Goal: Find contact information: Find contact information

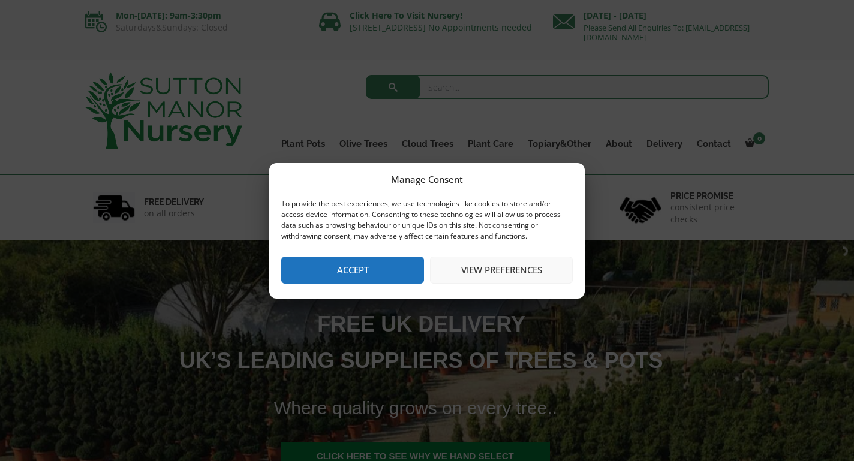
click at [498, 270] on button "View preferences" at bounding box center [501, 270] width 143 height 27
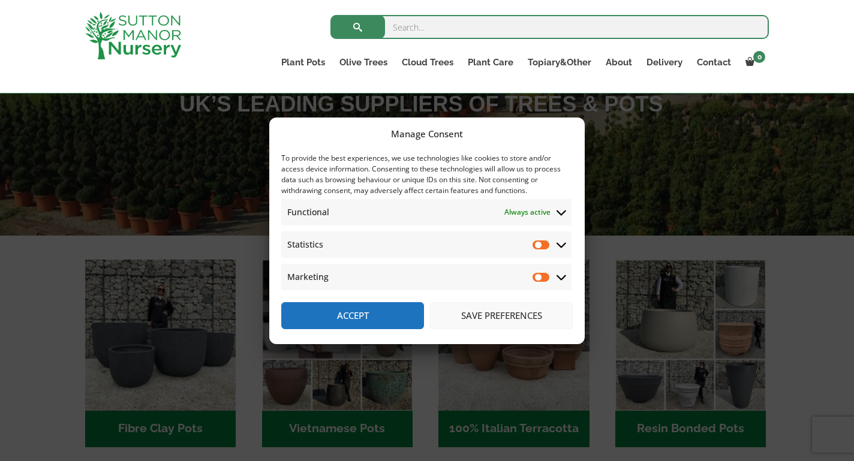
scroll to position [236, 0]
click at [498, 320] on button "Save preferences" at bounding box center [501, 315] width 143 height 27
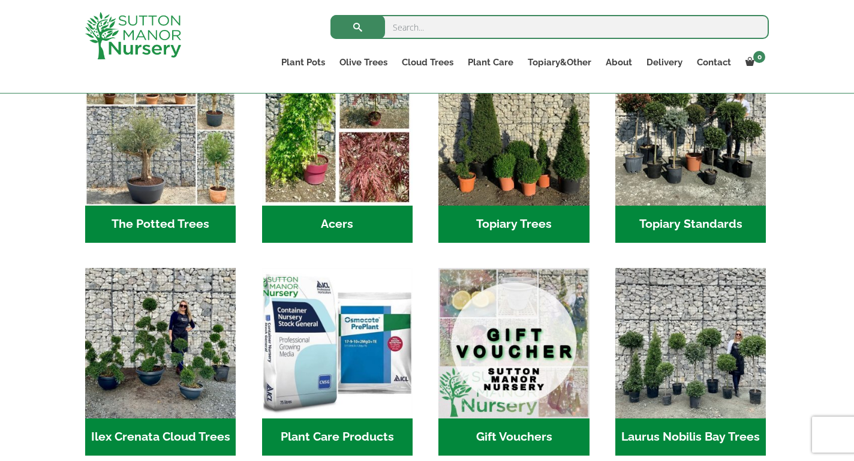
scroll to position [888, 0]
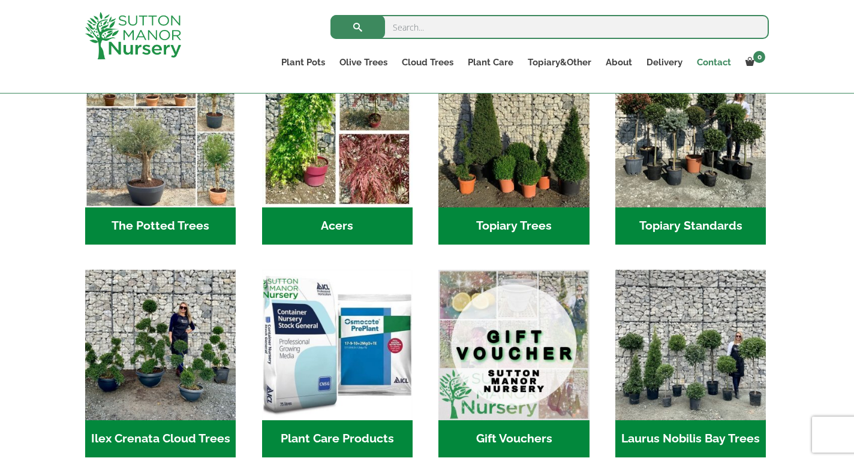
click at [710, 61] on link "Contact" at bounding box center [713, 62] width 49 height 17
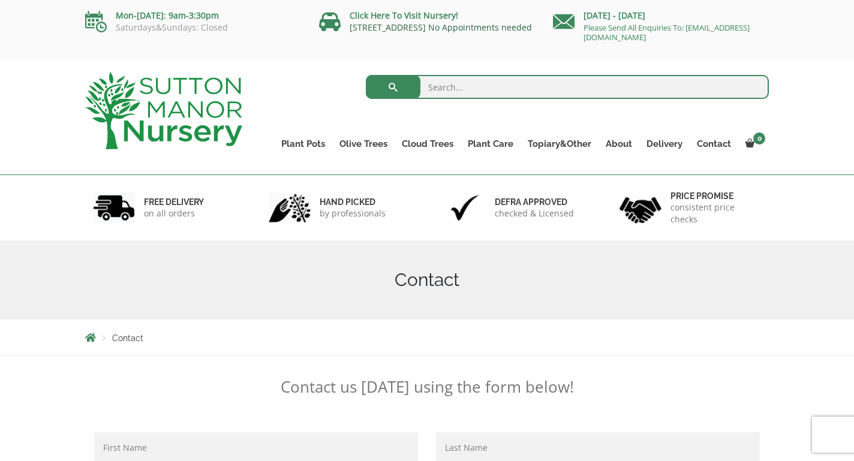
click at [425, 28] on link "[STREET_ADDRESS] No Appointments needed" at bounding box center [441, 27] width 182 height 11
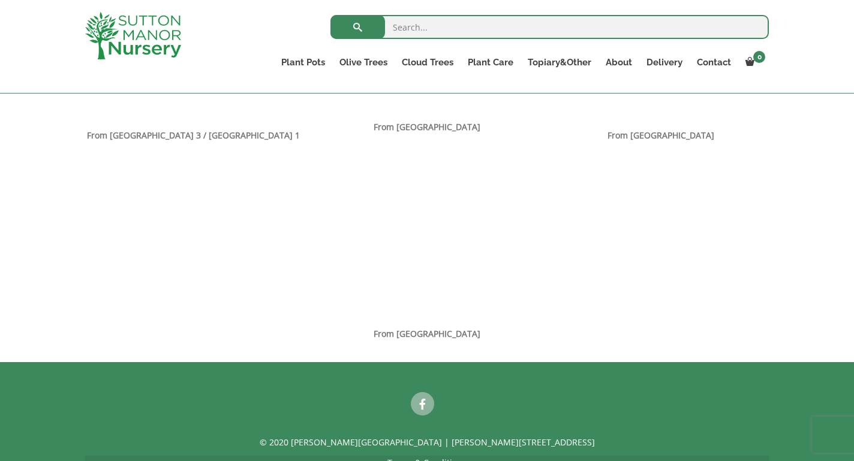
scroll to position [908, 0]
